Goal: Information Seeking & Learning: Learn about a topic

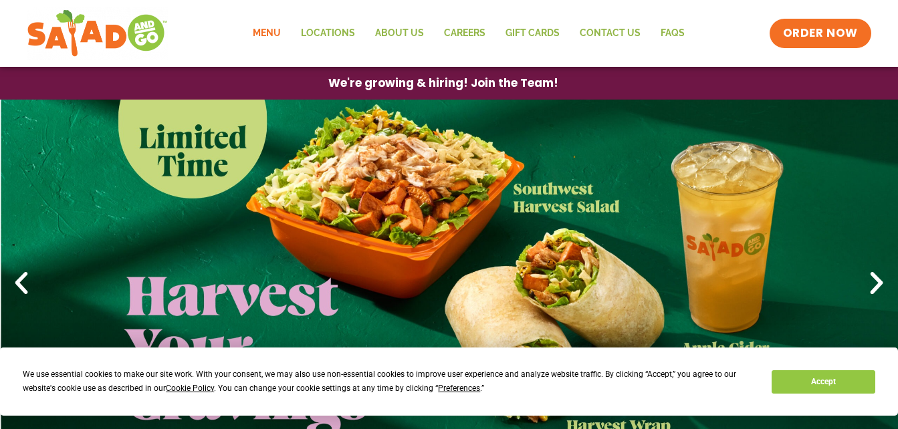
click at [266, 27] on link "Menu" at bounding box center [267, 33] width 48 height 31
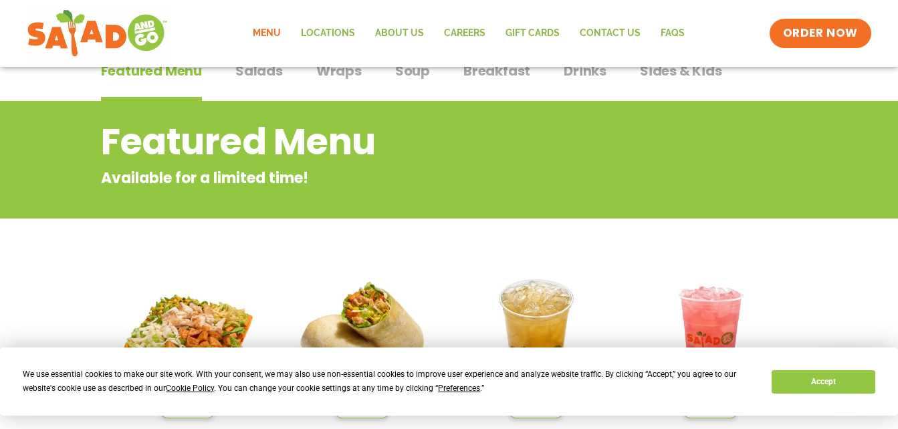
scroll to position [115, 0]
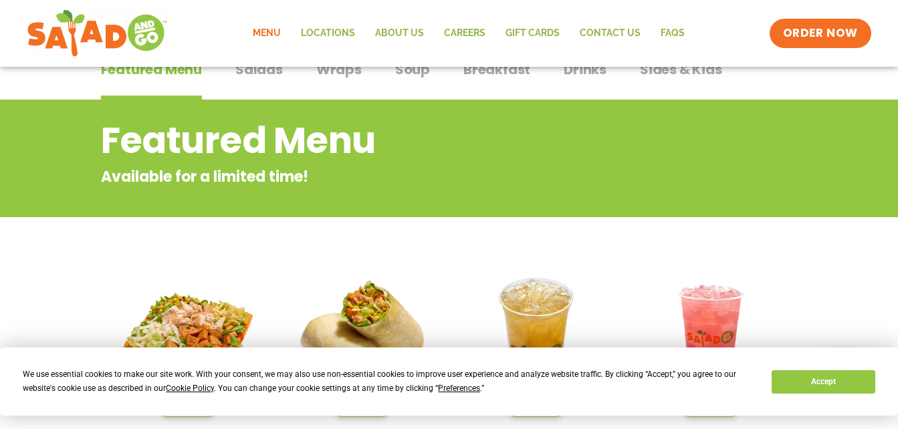
click at [253, 79] on span "Salads" at bounding box center [258, 70] width 47 height 20
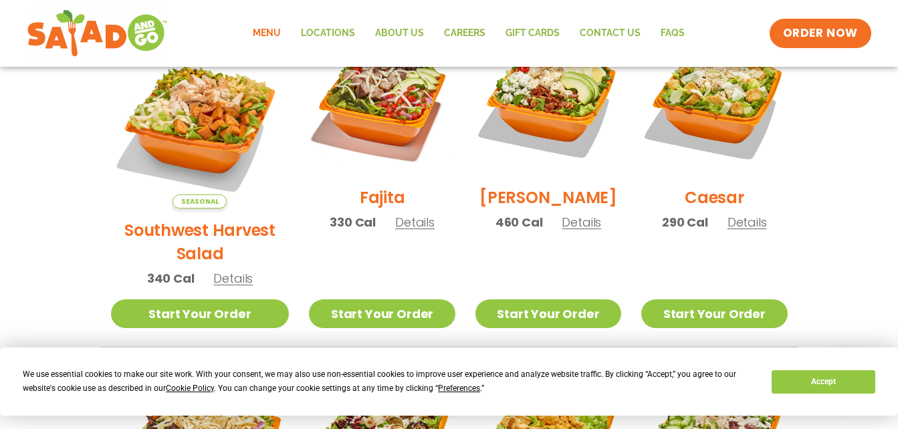
scroll to position [404, 0]
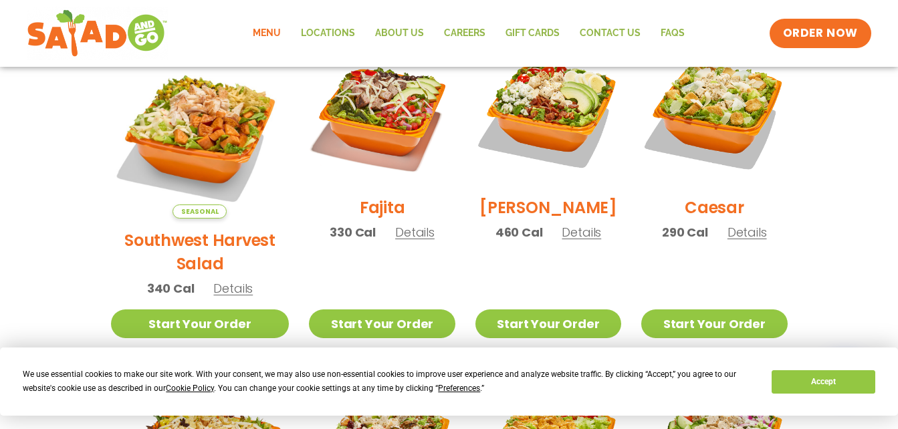
click at [738, 241] on span "Details" at bounding box center [747, 232] width 39 height 17
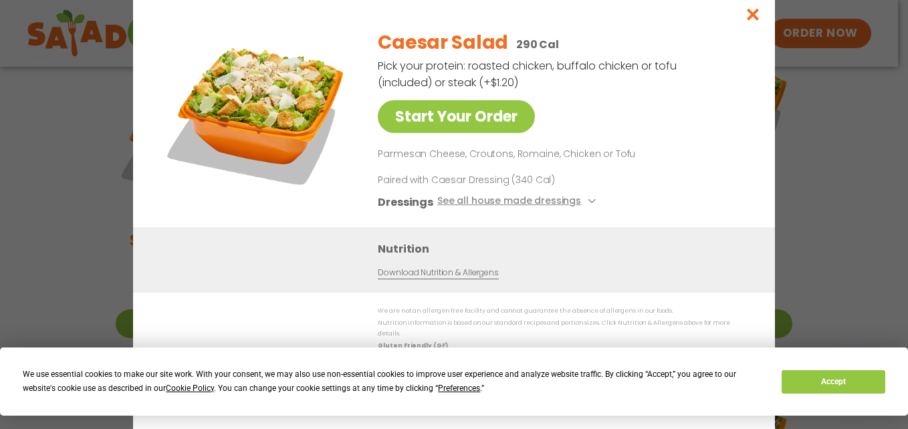
click at [430, 280] on link "Download Nutrition & Allergens" at bounding box center [438, 273] width 120 height 13
click at [754, 18] on icon "Close modal" at bounding box center [753, 14] width 17 height 14
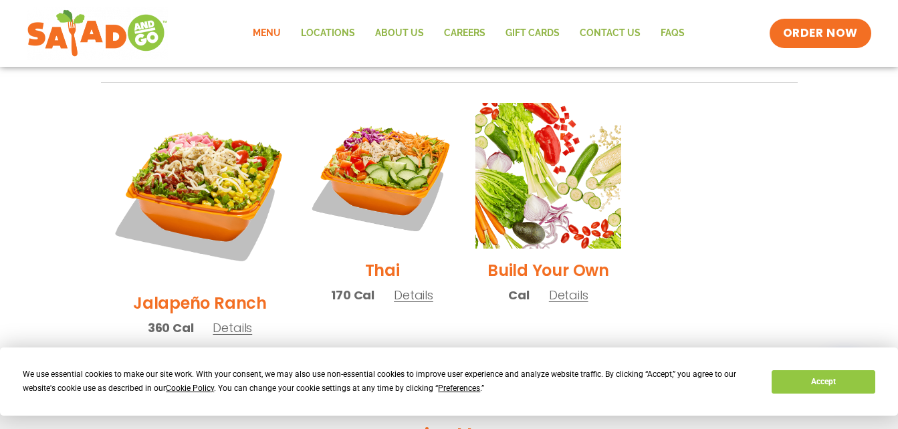
scroll to position [994, 0]
